Goal: Task Accomplishment & Management: Complete application form

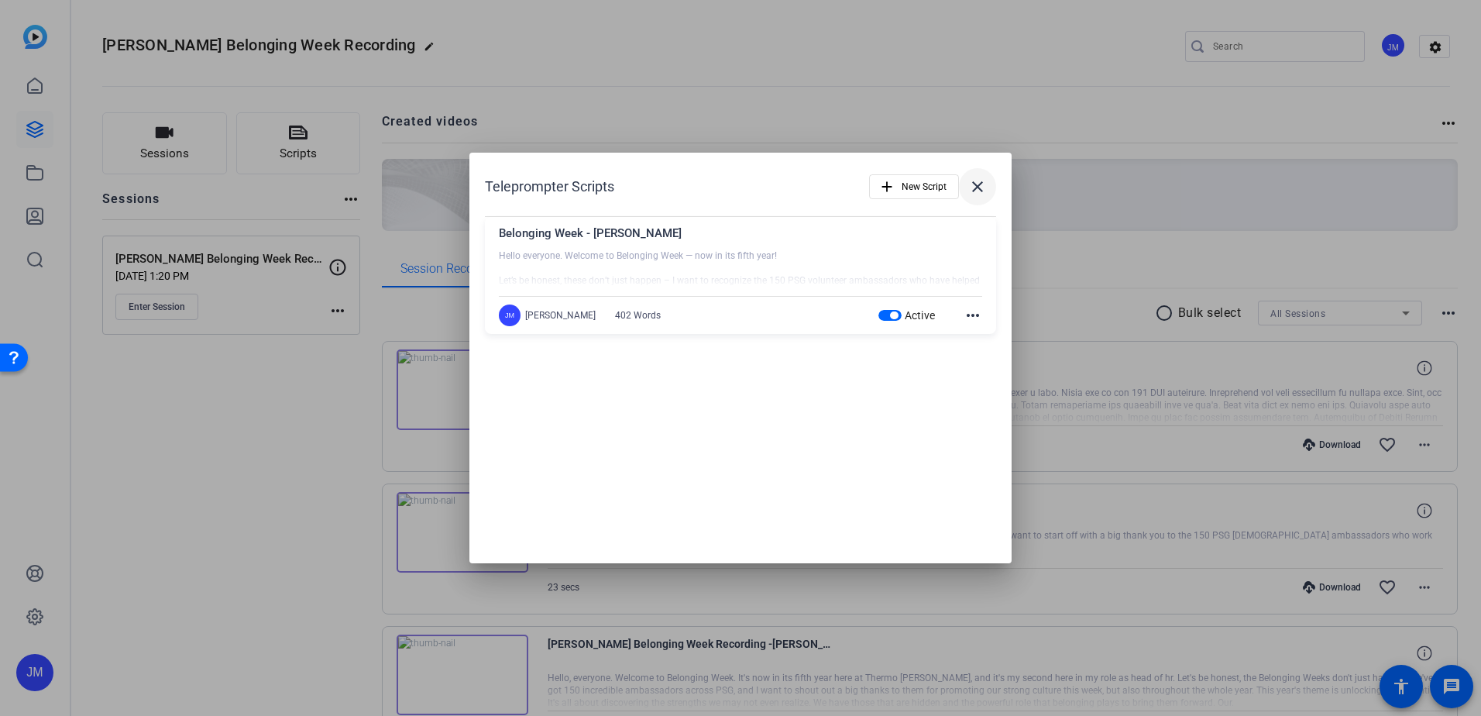
click at [976, 184] on mat-icon "close" at bounding box center [977, 186] width 19 height 19
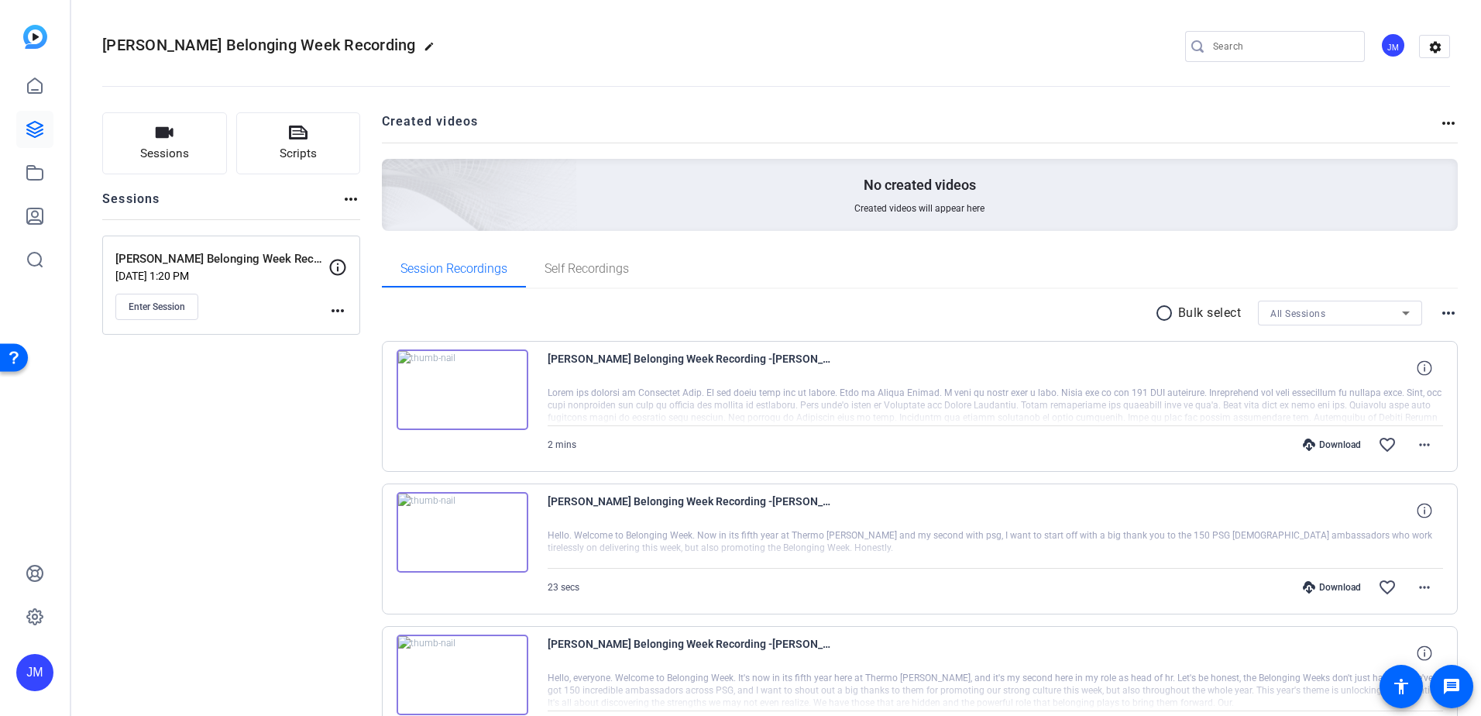
click at [58, 104] on div "JM" at bounding box center [35, 358] width 70 height 716
click at [40, 84] on icon at bounding box center [35, 86] width 19 height 19
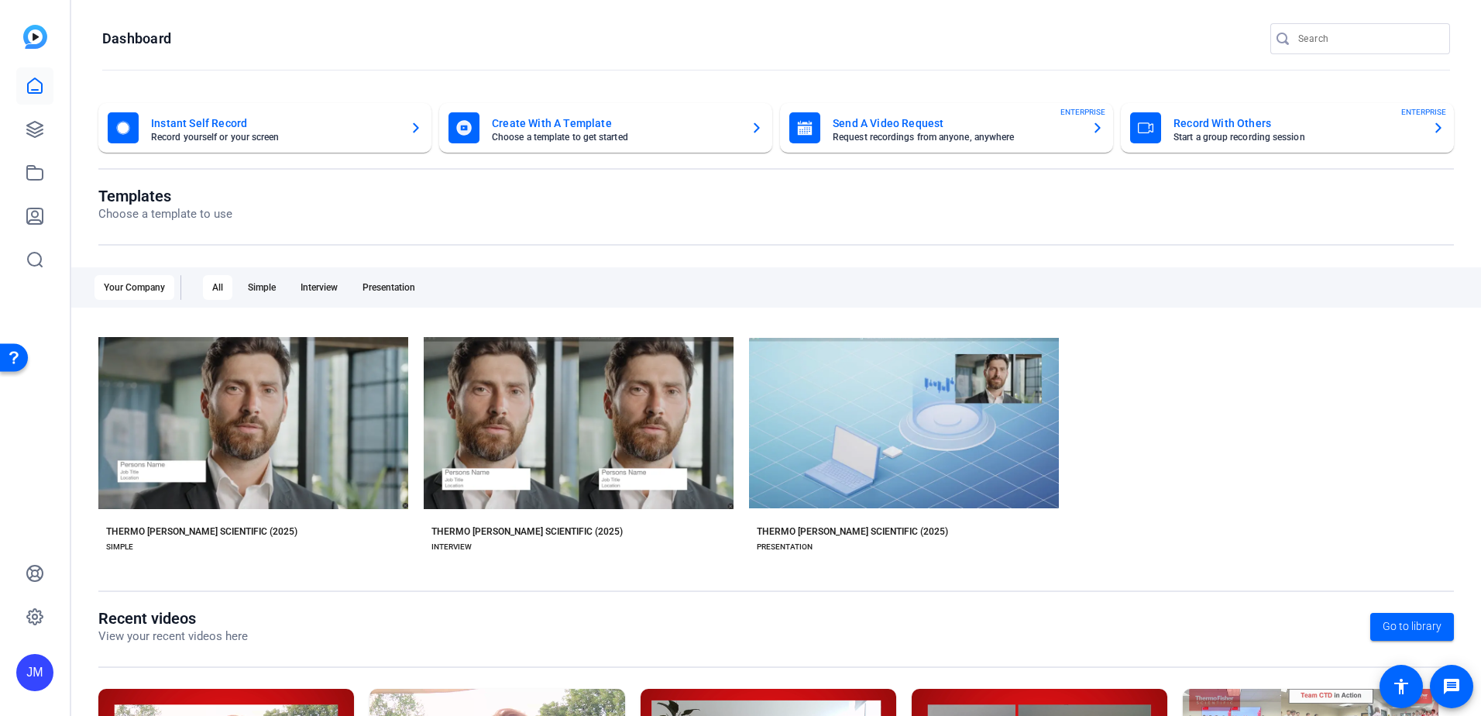
click at [913, 135] on mat-card-subtitle "Request recordings from anyone, anywhere" at bounding box center [956, 136] width 246 height 9
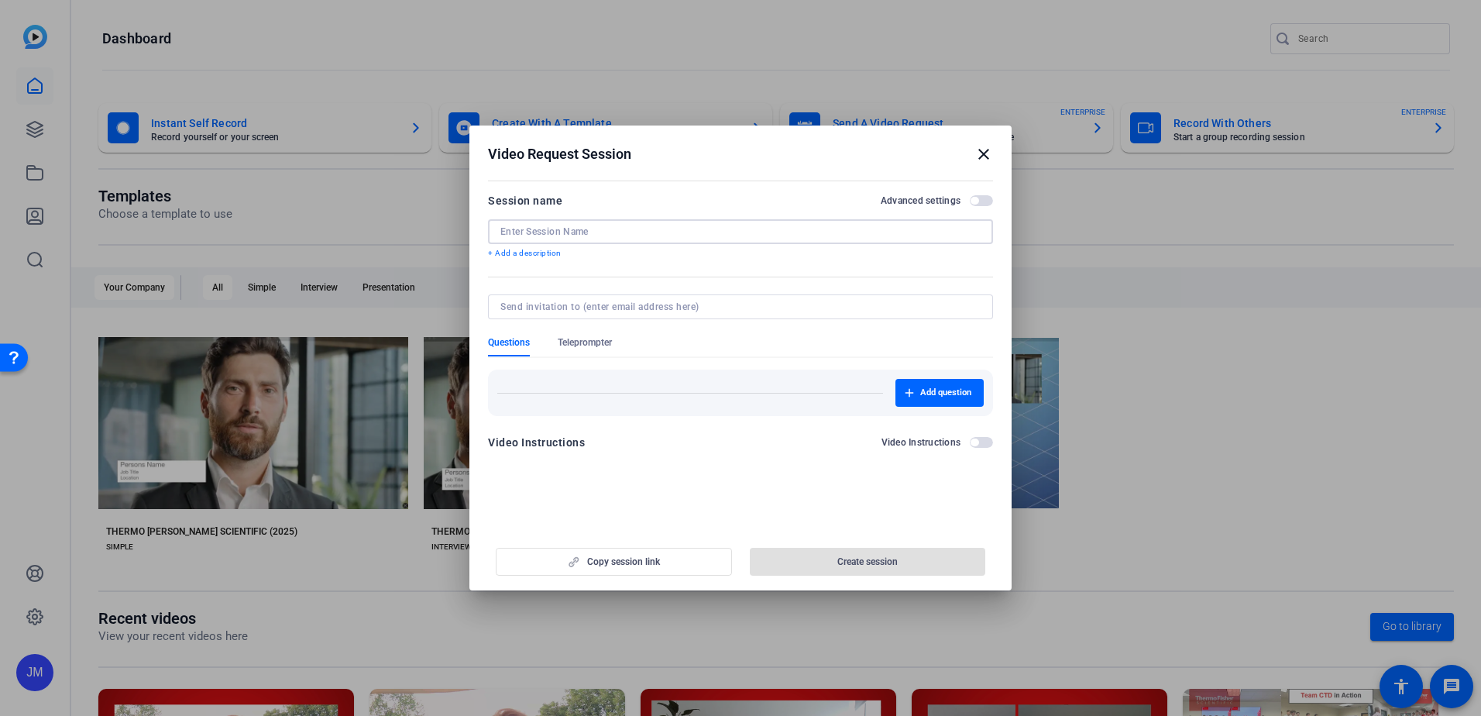
click at [743, 230] on input at bounding box center [741, 231] width 480 height 12
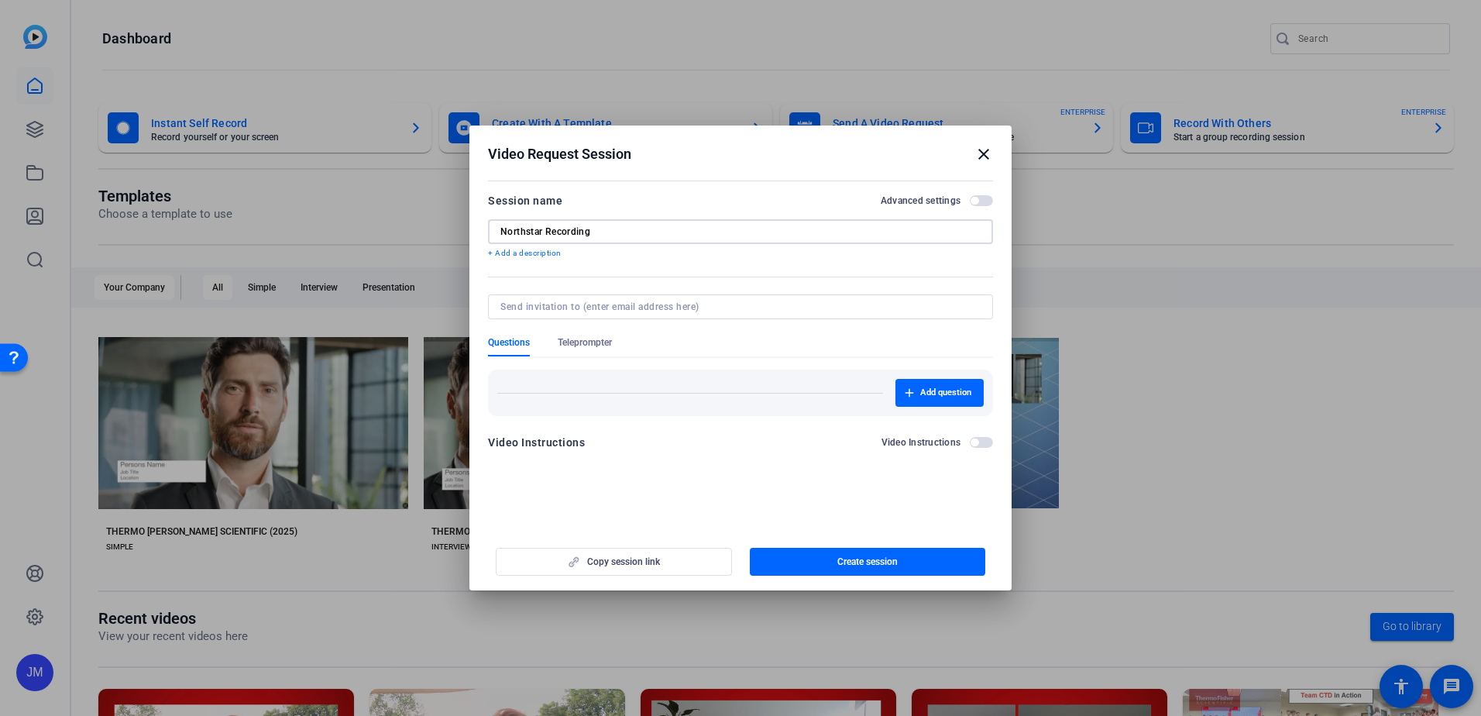
type input "Northstar Recording"
click at [983, 201] on span "button" at bounding box center [981, 200] width 23 height 11
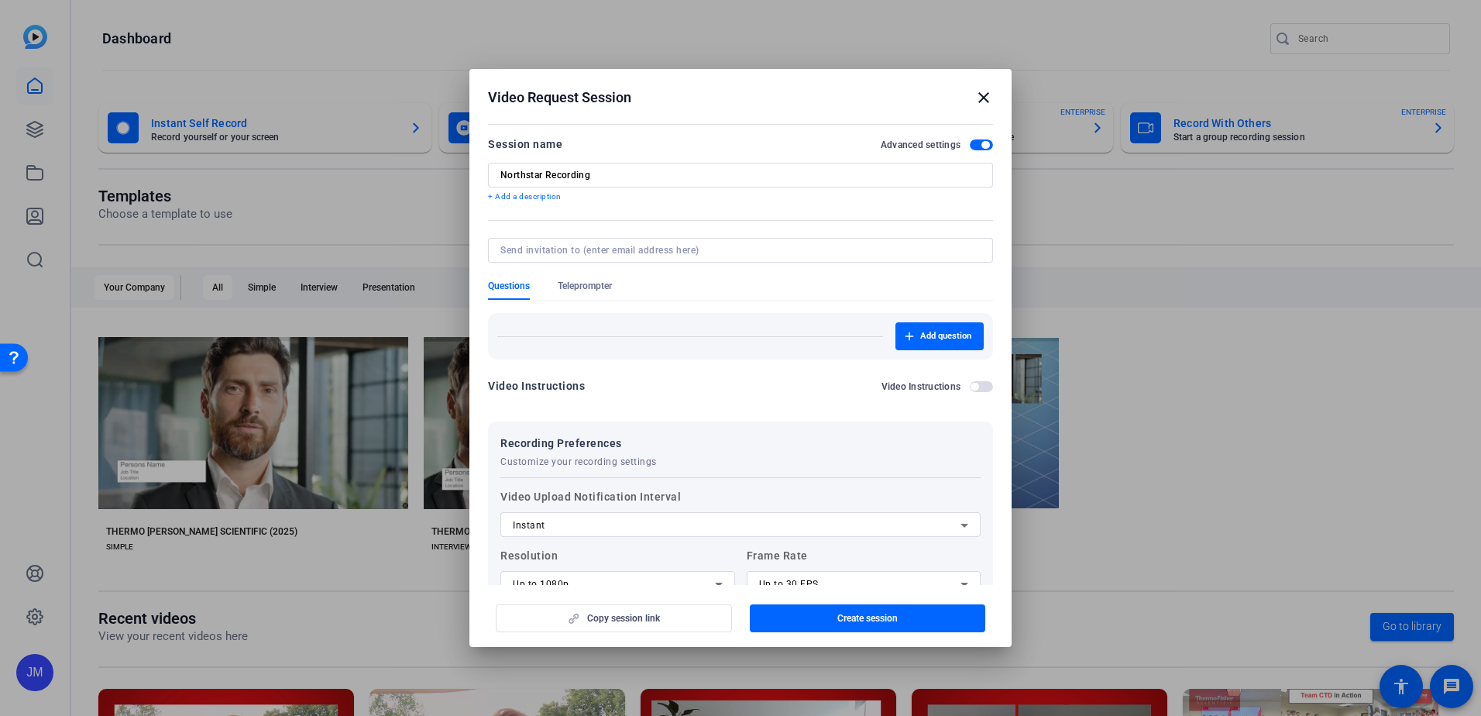
click at [668, 244] on input at bounding box center [738, 250] width 474 height 12
click at [613, 251] on input at bounding box center [738, 250] width 474 height 12
paste input "[PERSON_NAME][EMAIL_ADDRESS][PERSON_NAME][DOMAIN_NAME]"
type input "[PERSON_NAME][EMAIL_ADDRESS][PERSON_NAME][DOMAIN_NAME]"
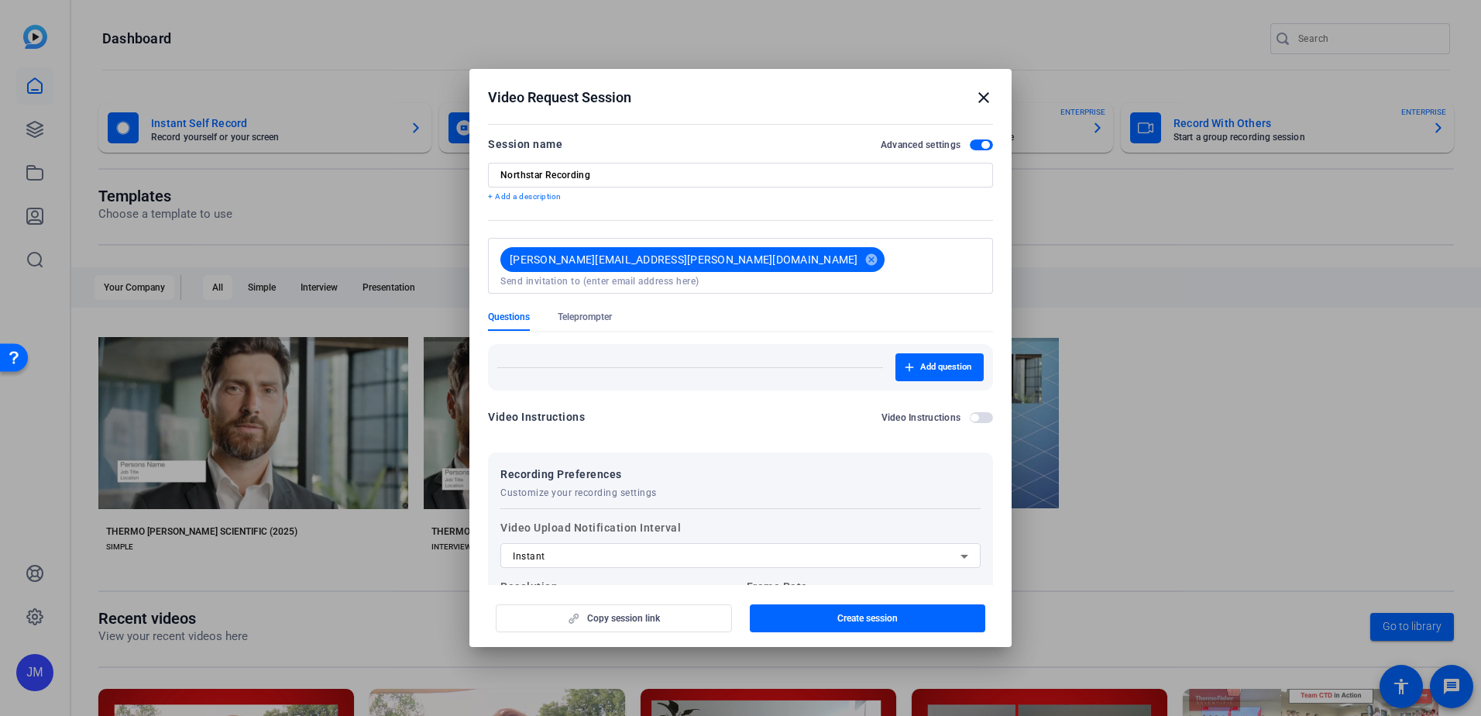
click at [855, 288] on form "Session name Advanced settings Northstar Recording + Add a description [PERSON_…" at bounding box center [740, 443] width 505 height 616
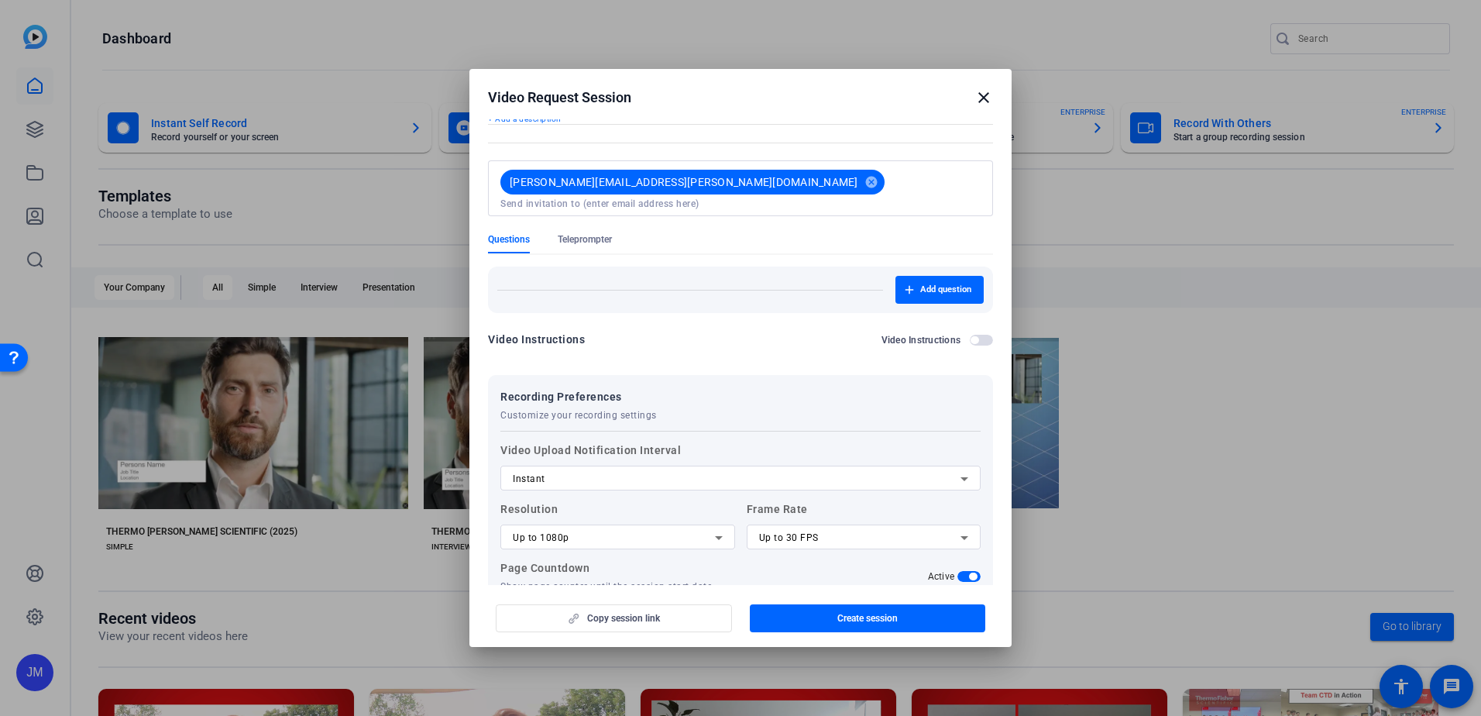
scroll to position [170, 0]
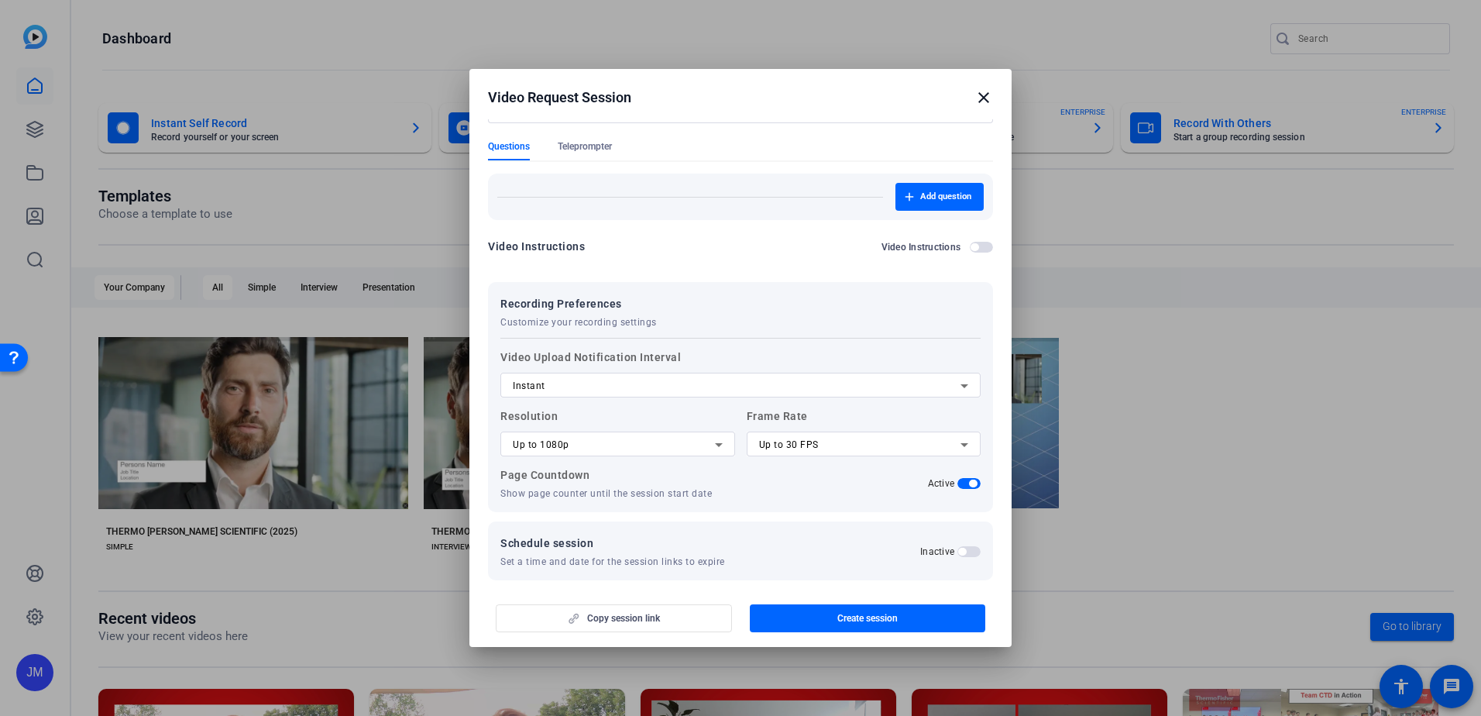
click at [671, 616] on div "Copy session link Create session" at bounding box center [740, 613] width 505 height 40
click at [628, 614] on div "Copy session link Create session" at bounding box center [740, 613] width 505 height 40
click at [865, 612] on span "Create session" at bounding box center [868, 618] width 60 height 12
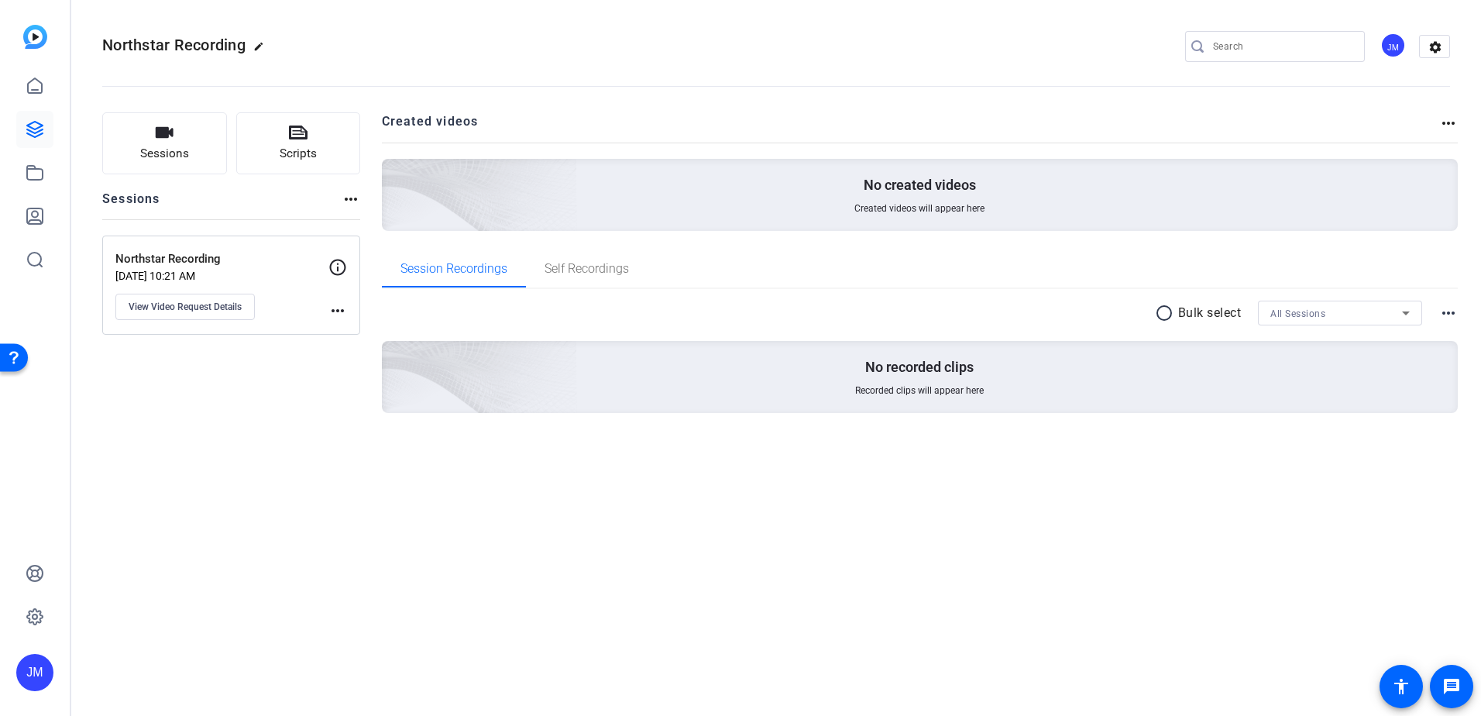
click at [348, 198] on mat-icon "more_horiz" at bounding box center [351, 199] width 19 height 19
click at [348, 198] on div at bounding box center [740, 358] width 1481 height 716
click at [343, 308] on mat-icon "more_horiz" at bounding box center [338, 310] width 19 height 19
click at [361, 328] on span "Archive Session" at bounding box center [376, 333] width 71 height 19
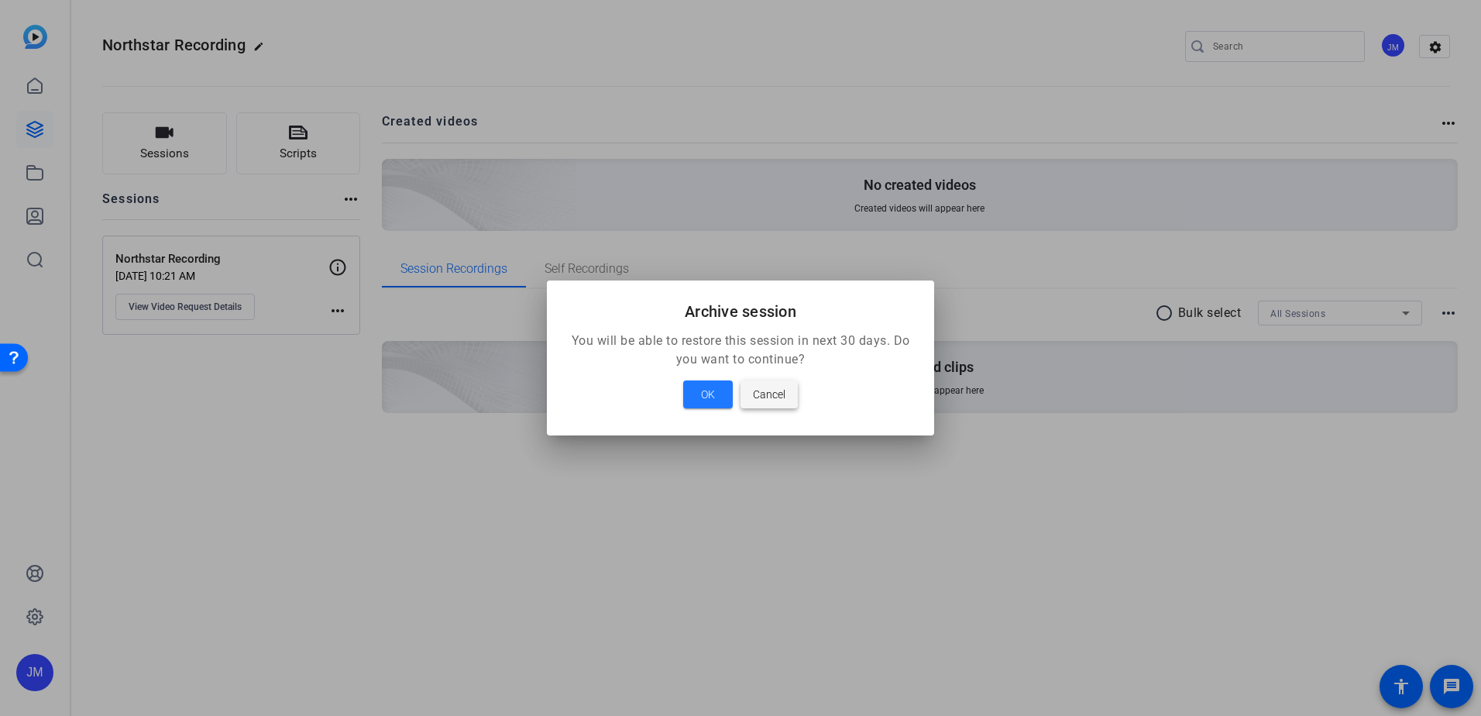
click at [792, 389] on span at bounding box center [769, 394] width 57 height 37
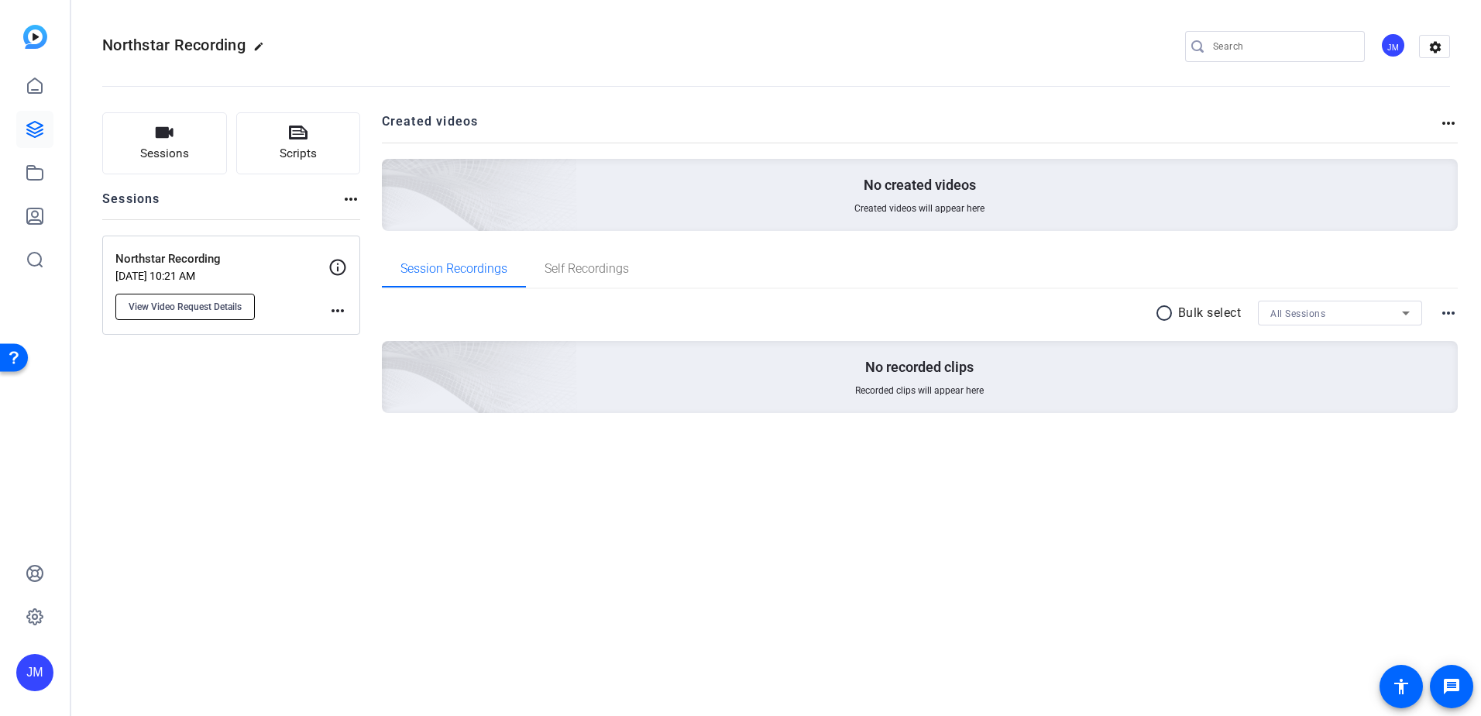
click at [190, 301] on span "View Video Request Details" at bounding box center [185, 307] width 113 height 12
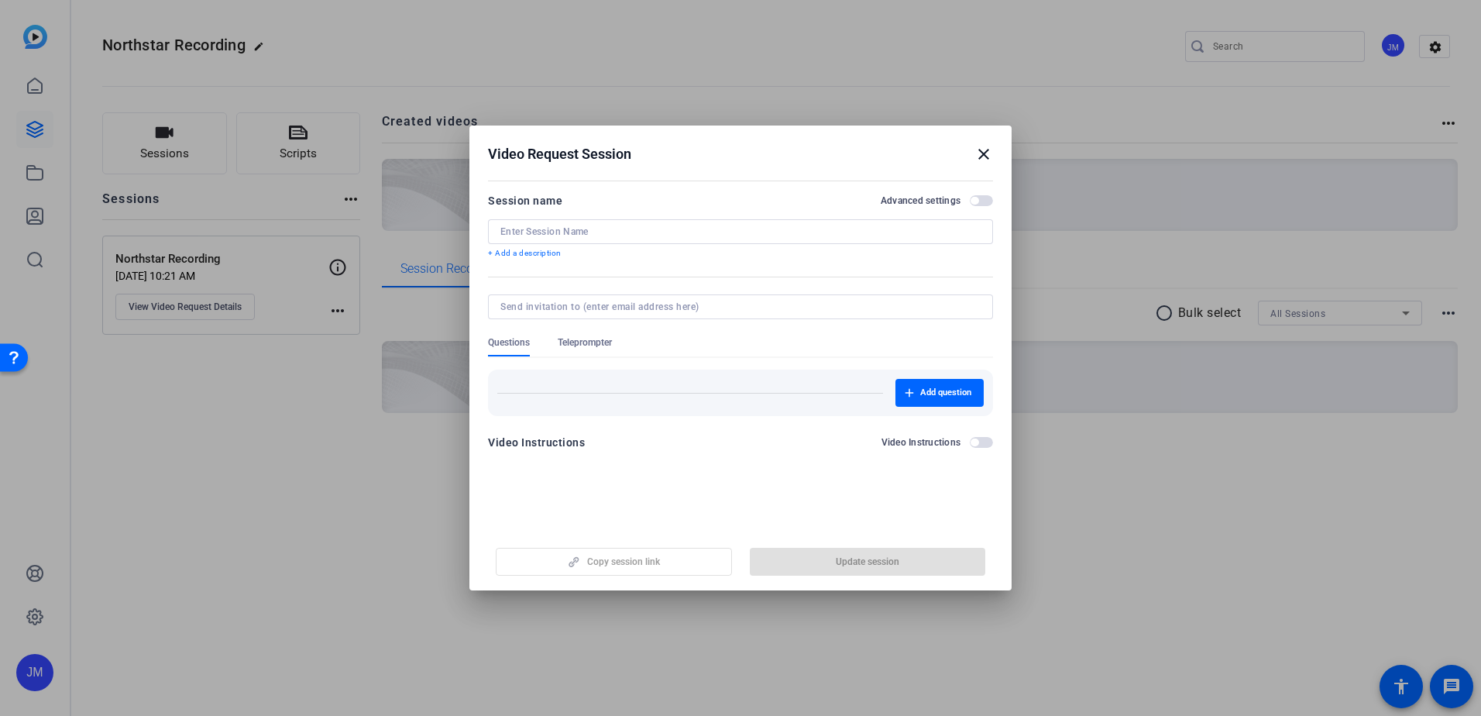
type input "Northstar Recording"
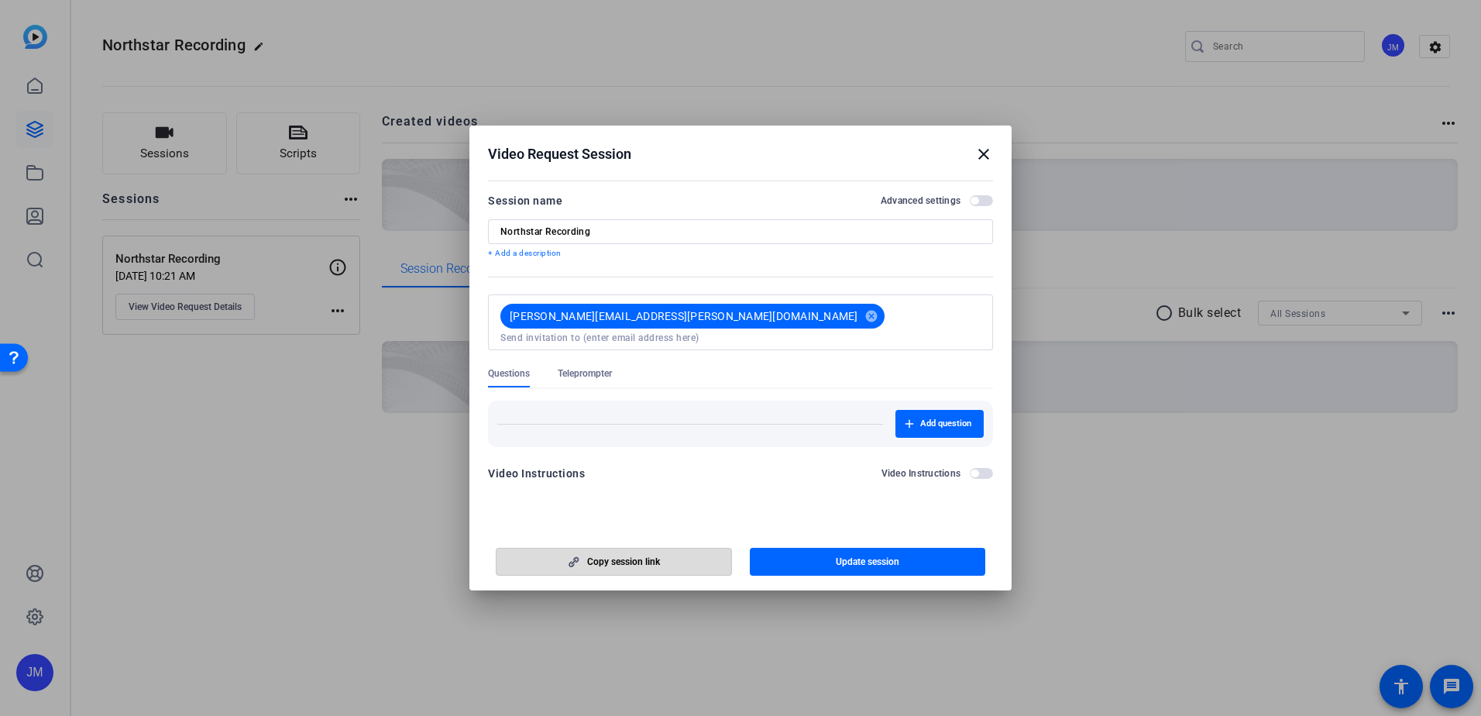
click at [643, 564] on span "Copy session link" at bounding box center [623, 562] width 73 height 12
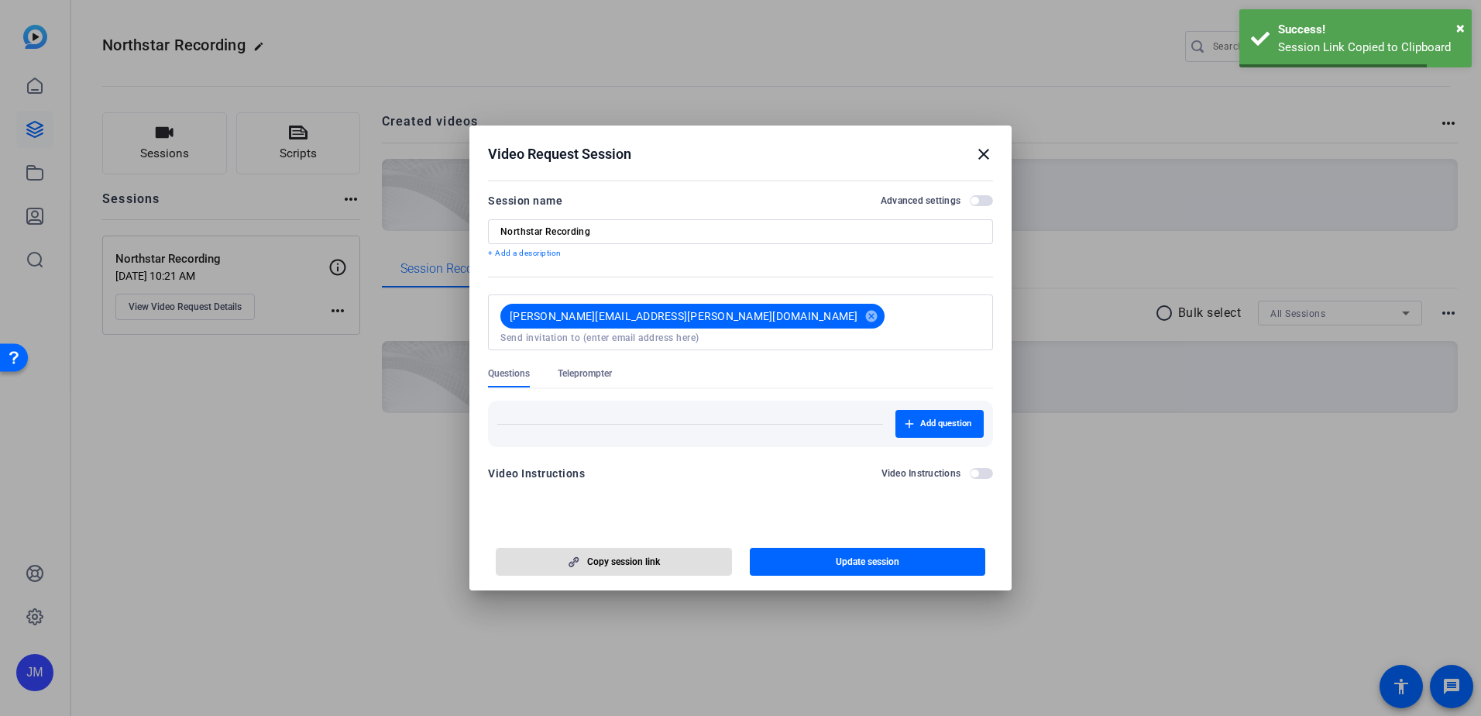
click at [983, 157] on mat-icon "close" at bounding box center [984, 154] width 19 height 19
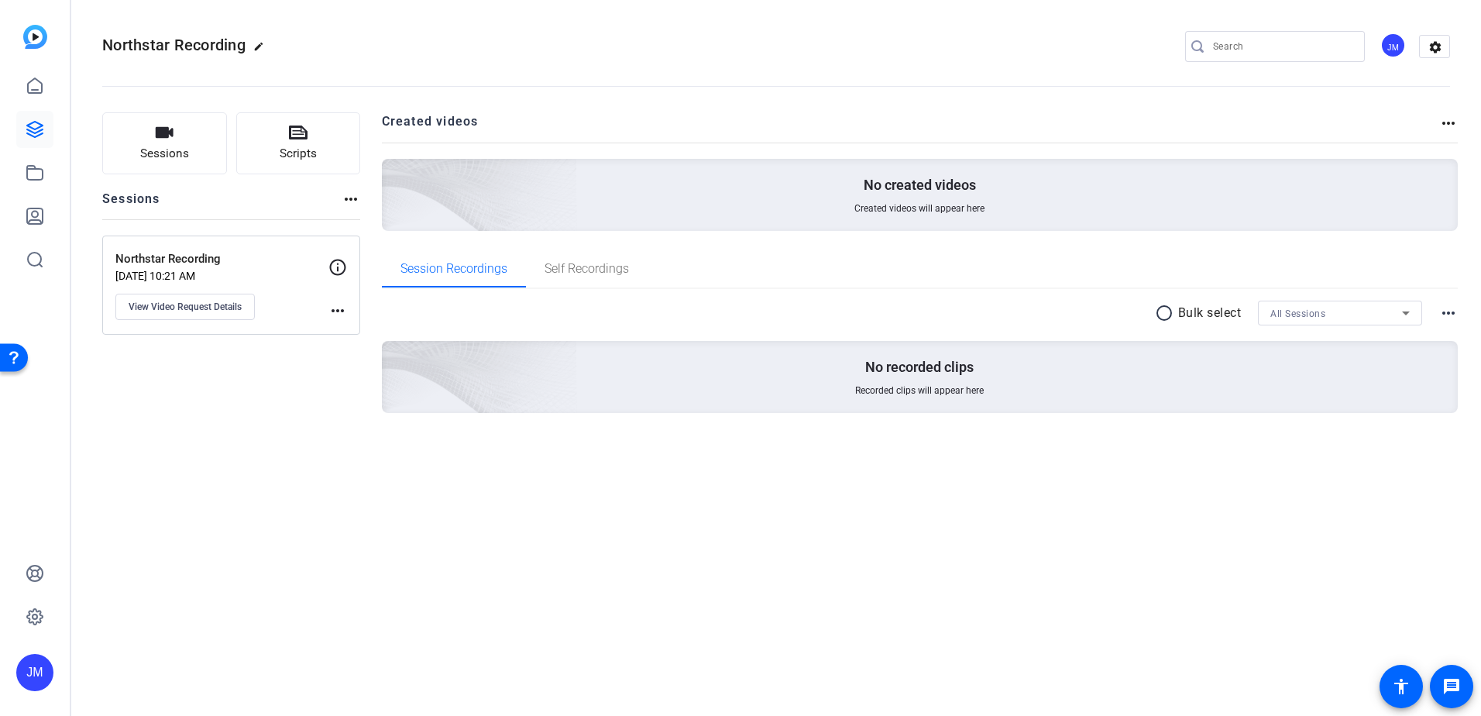
click at [1247, 621] on div "Northstar Recording edit JM settings Sessions Scripts Sessions more_horiz North…" at bounding box center [776, 358] width 1410 height 716
